Goal: Transaction & Acquisition: Purchase product/service

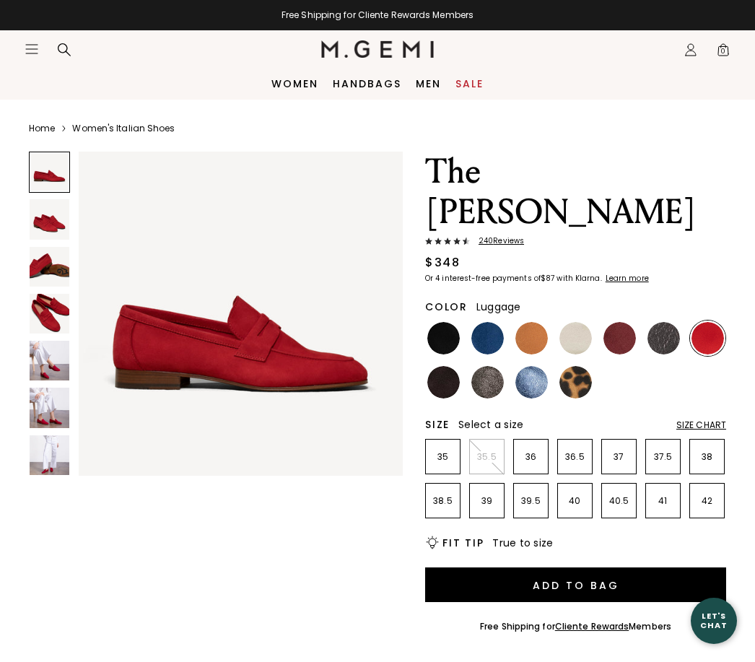
click at [534, 322] on img at bounding box center [532, 338] width 32 height 32
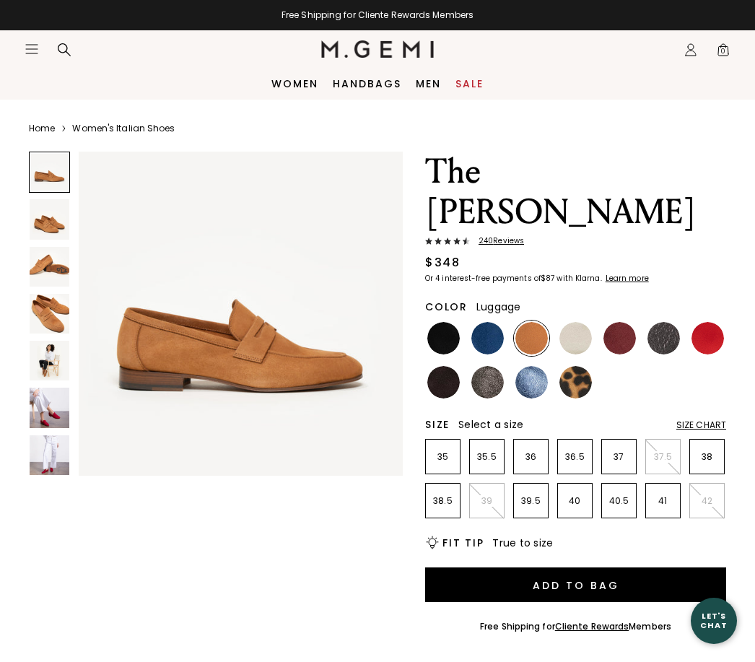
click at [58, 349] on img at bounding box center [50, 361] width 40 height 40
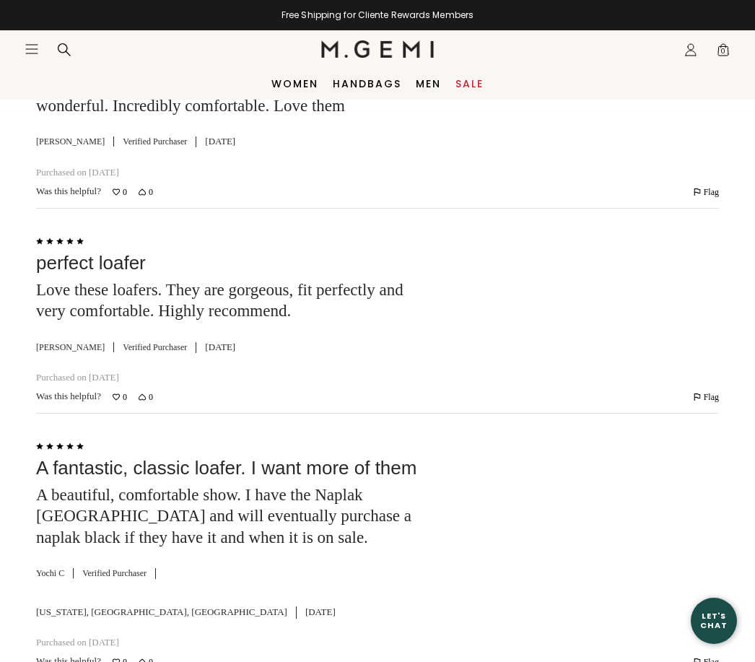
scroll to position [2987, 0]
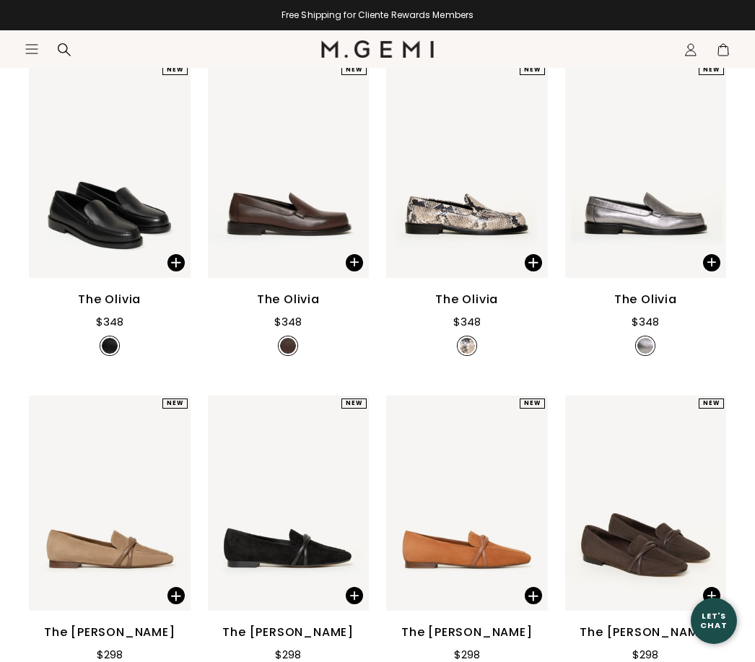
scroll to position [279, 0]
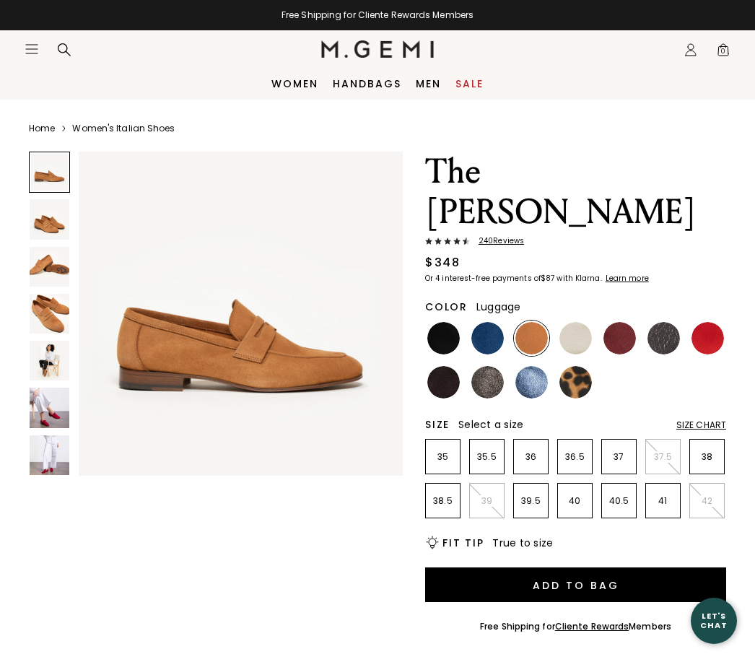
click at [704, 420] on div "Size Chart" at bounding box center [702, 426] width 50 height 12
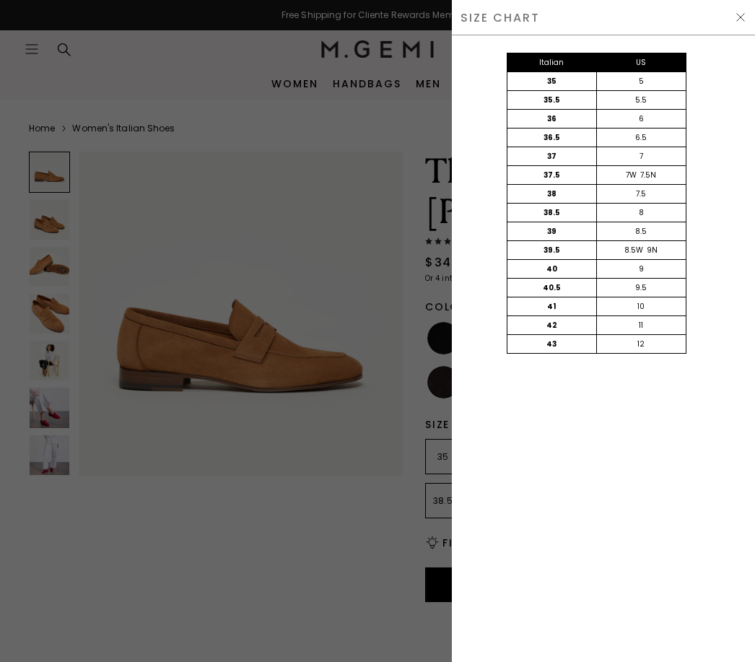
click at [733, 22] on div "SIZE CHART" at bounding box center [603, 17] width 303 height 35
click at [741, 18] on img at bounding box center [741, 18] width 12 height 12
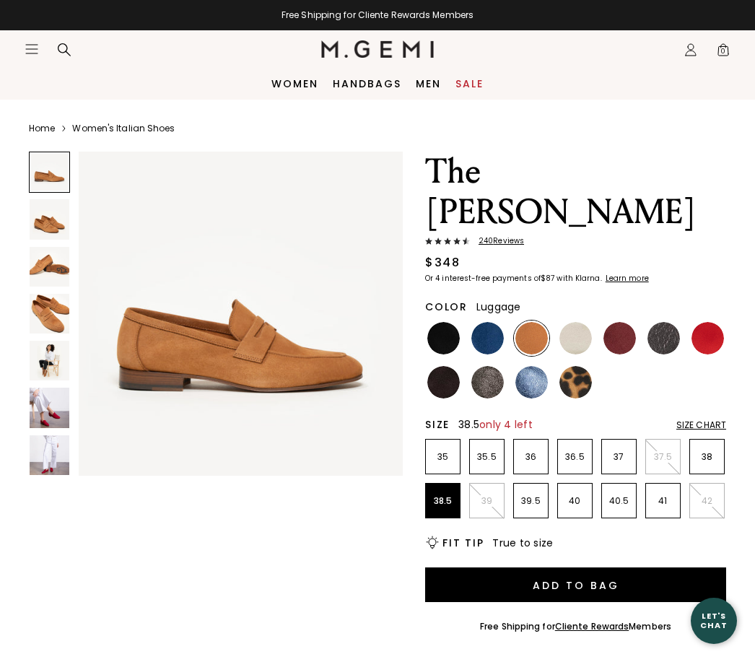
click at [443, 495] on p "38.5" at bounding box center [443, 501] width 34 height 12
click at [493, 568] on button "Add to Bag" at bounding box center [575, 585] width 301 height 35
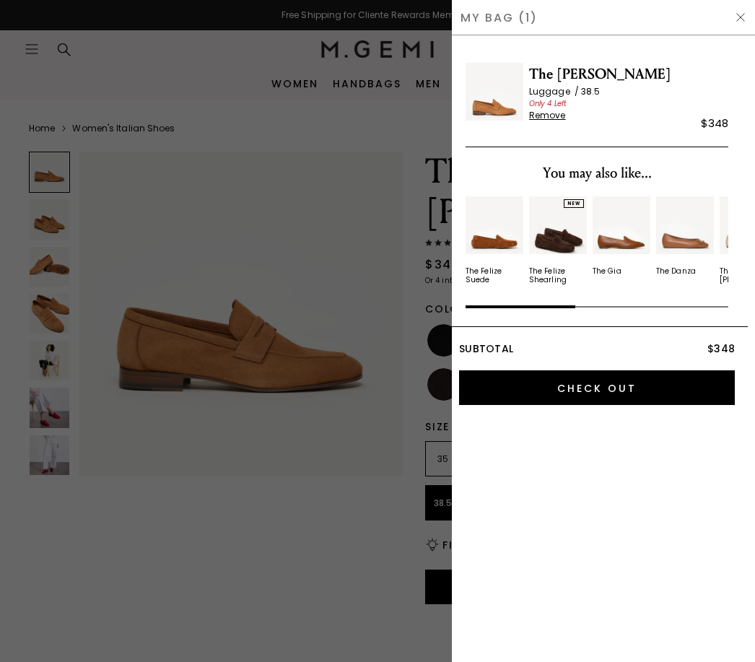
click at [591, 390] on input "Check Out" at bounding box center [597, 387] width 276 height 35
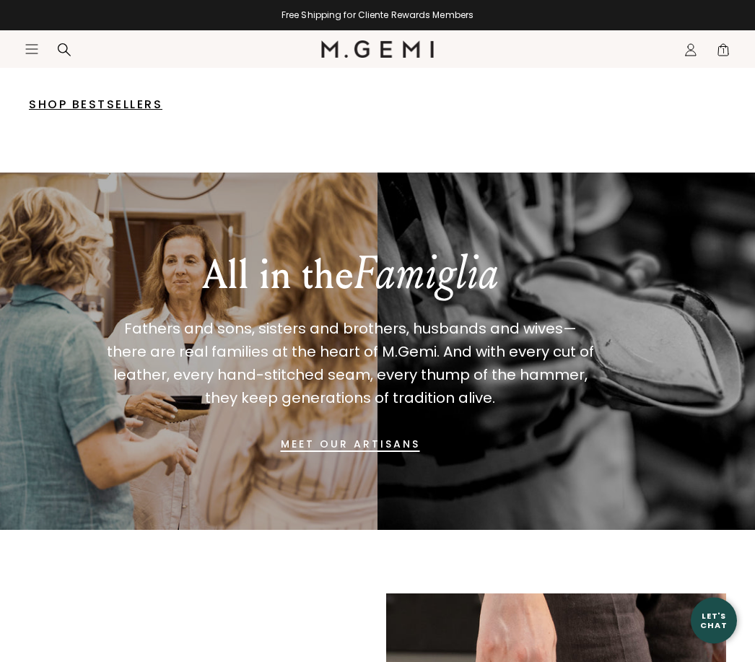
scroll to position [659, 0]
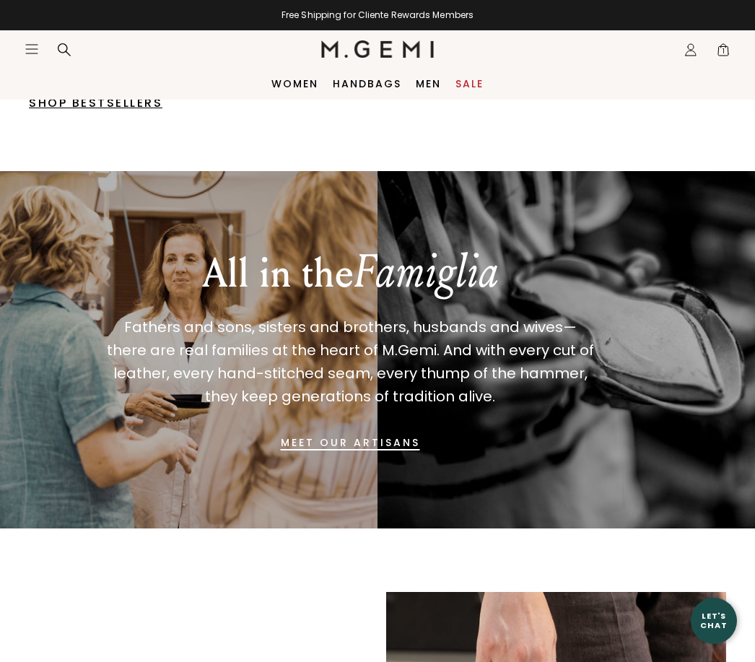
click at [475, 82] on link "Sale" at bounding box center [470, 84] width 28 height 12
